Goal: Task Accomplishment & Management: Use online tool/utility

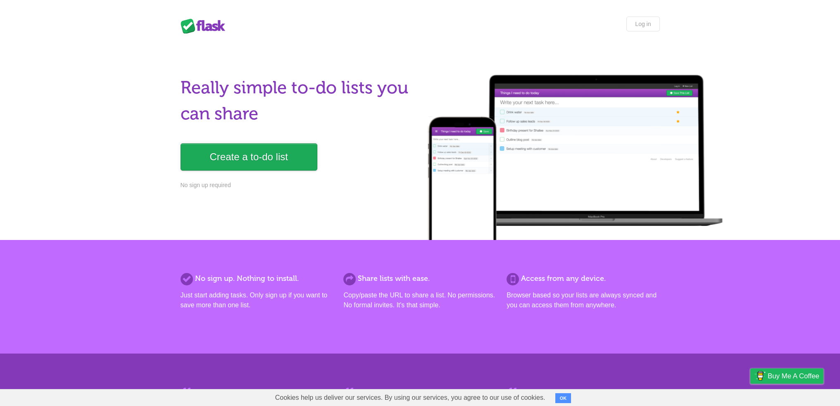
click at [207, 155] on link "Create a to-do list" at bounding box center [249, 156] width 137 height 27
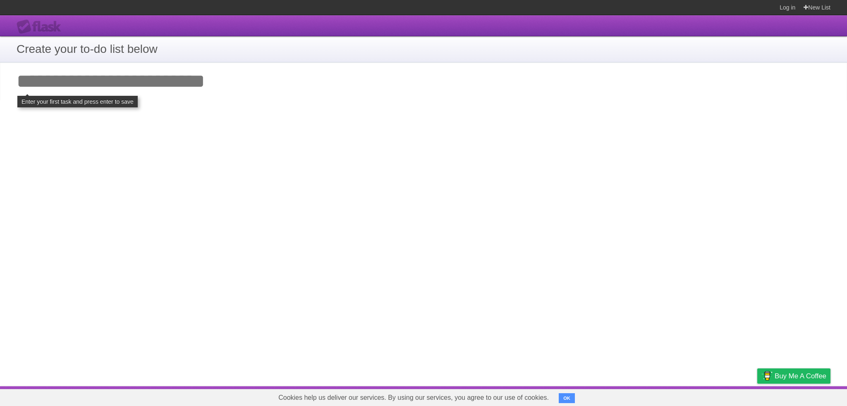
click at [36, 82] on input "Add your first task" at bounding box center [423, 81] width 847 height 38
click at [142, 86] on input "Add your first task" at bounding box center [423, 81] width 847 height 38
type input "*"
click input "**********" at bounding box center [0, 0] width 0 height 0
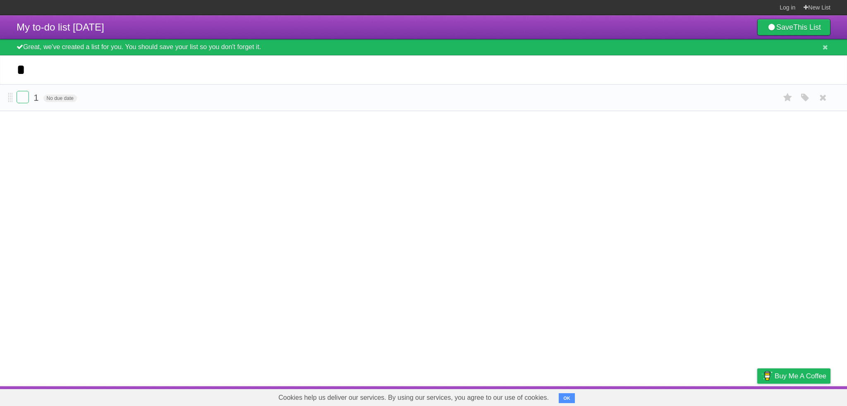
type input "*"
click input "*********" at bounding box center [0, 0] width 0 height 0
click at [57, 100] on span "No due date" at bounding box center [59, 98] width 33 height 7
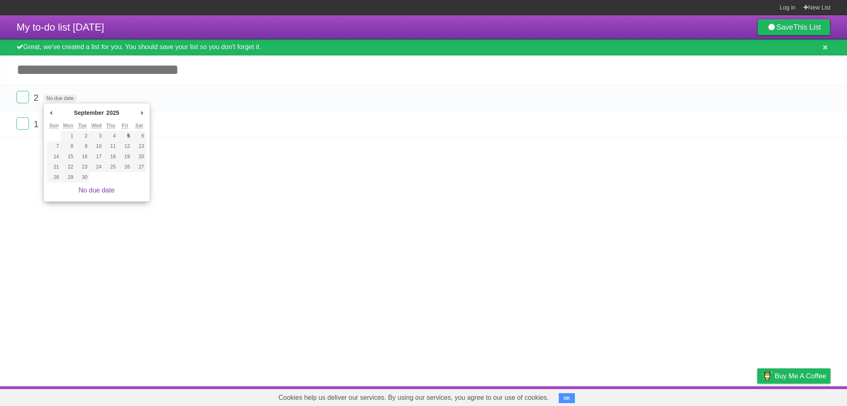
click at [234, 183] on article "My to-do list 09/05/2025 Save This List Great, we've created a list for you. Yo…" at bounding box center [423, 200] width 847 height 371
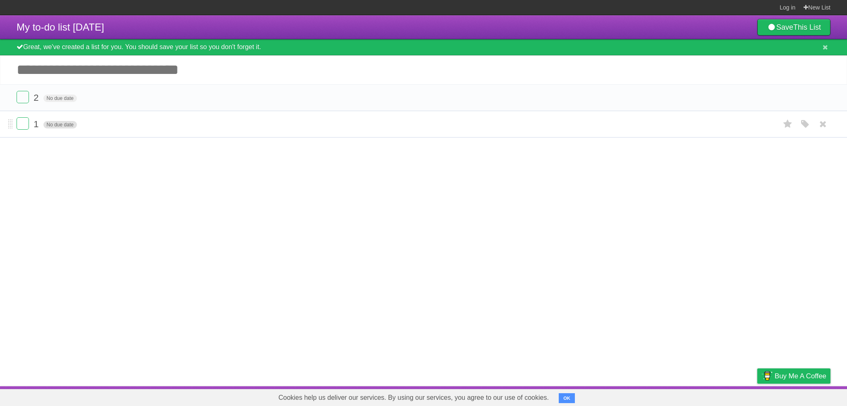
click at [58, 124] on span "No due date" at bounding box center [59, 124] width 33 height 7
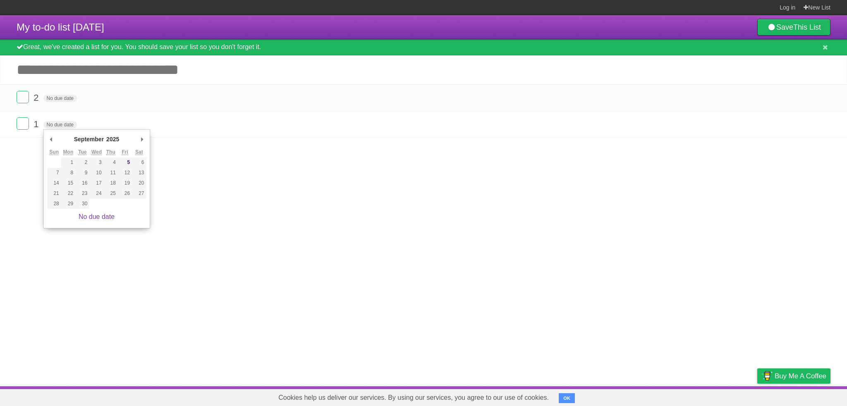
click at [272, 222] on article "My to-do list 09/05/2025 Save This List Great, we've created a list for you. Yo…" at bounding box center [423, 200] width 847 height 371
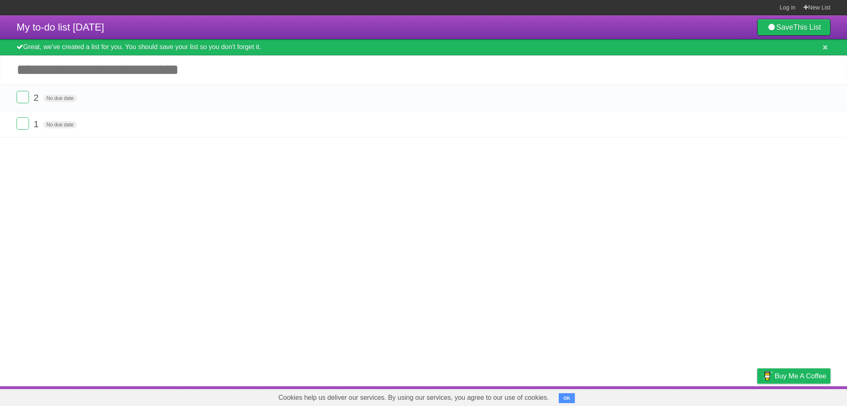
click at [79, 69] on input "Add another task" at bounding box center [423, 69] width 847 height 29
click at [81, 73] on input "Add another task" at bounding box center [423, 69] width 847 height 29
type input "*"
click input "*********" at bounding box center [0, 0] width 0 height 0
click at [825, 152] on icon at bounding box center [823, 151] width 12 height 14
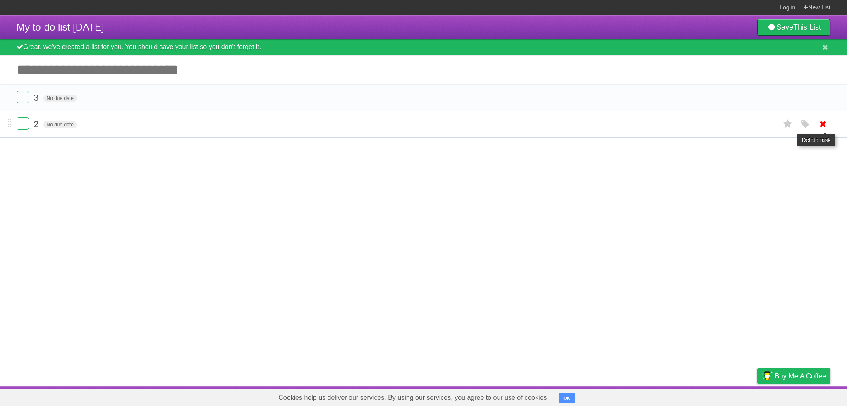
click at [824, 126] on icon at bounding box center [823, 124] width 12 height 14
click at [825, 98] on icon at bounding box center [823, 98] width 12 height 14
click at [133, 140] on article "My to-do list 09/05/2025 Save This List Great, we've created a list for you. Yo…" at bounding box center [423, 200] width 847 height 371
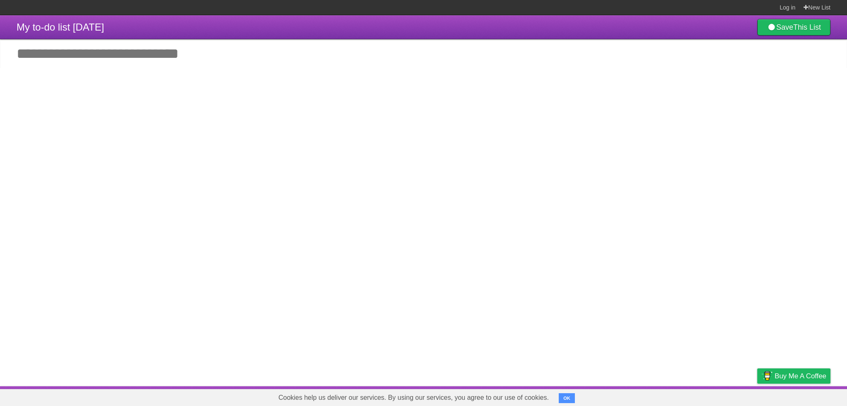
click at [77, 55] on input "Add another task" at bounding box center [423, 53] width 847 height 29
